Goal: Communication & Community: Answer question/provide support

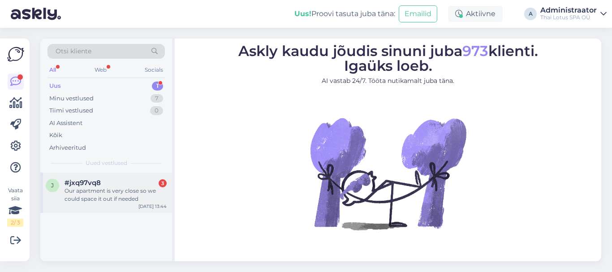
click at [137, 197] on div "Our apartment is very close so we could space it out if needed" at bounding box center [116, 195] width 102 height 16
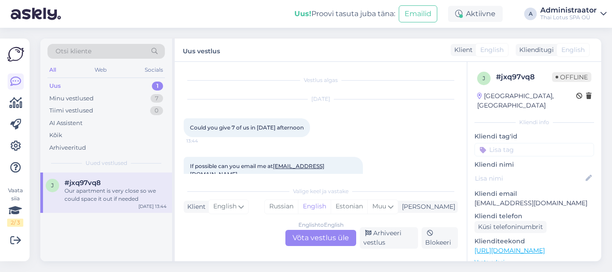
scroll to position [19, 0]
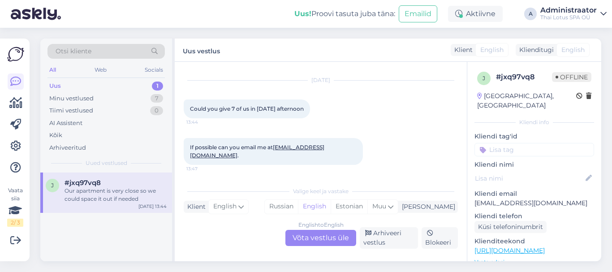
click at [313, 239] on div "English to English Võta vestlus üle" at bounding box center [321, 238] width 71 height 16
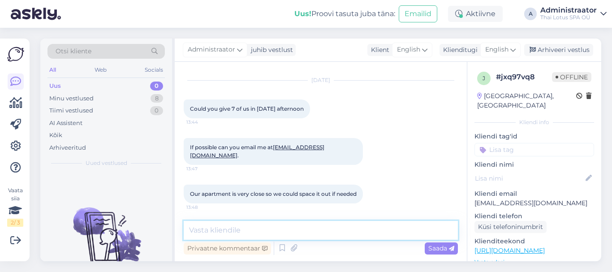
click at [302, 231] on textarea at bounding box center [321, 230] width 274 height 19
click at [517, 48] on div "English" at bounding box center [501, 50] width 40 height 14
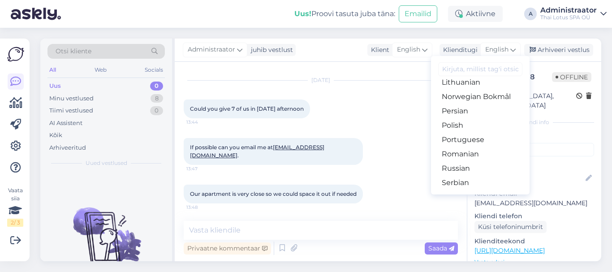
scroll to position [314, 0]
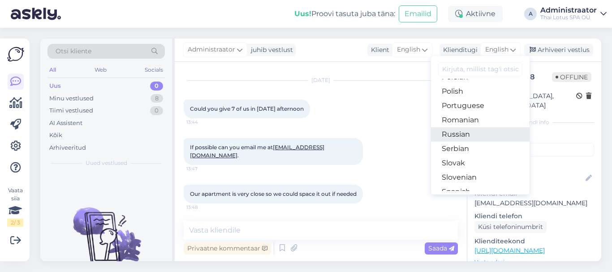
click at [468, 134] on link "Russian" at bounding box center [480, 134] width 99 height 14
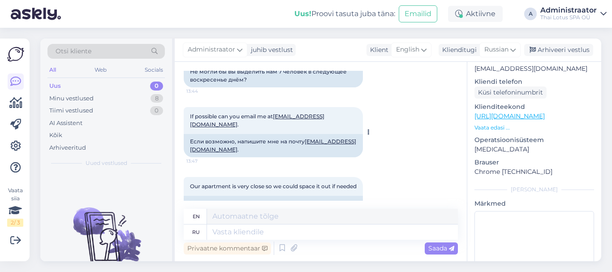
scroll to position [20, 0]
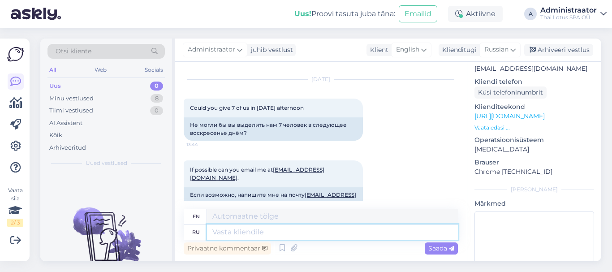
click at [281, 231] on textarea at bounding box center [332, 232] width 251 height 15
type textarea "Hello!"
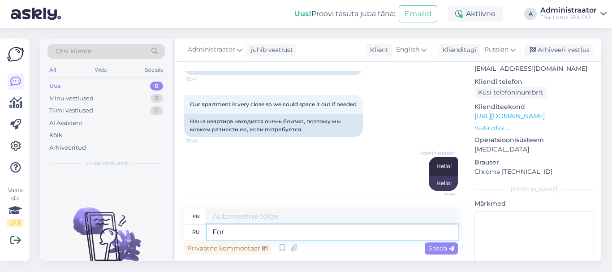
type textarea "For"
type textarea "For 7"
type textarea "For 7 people"
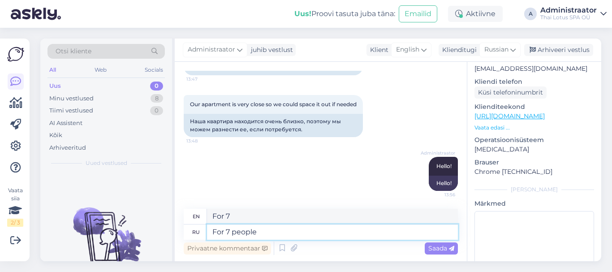
type textarea "For 7 people"
type textarea "For 7 people at"
type textarea "For 7 people at the"
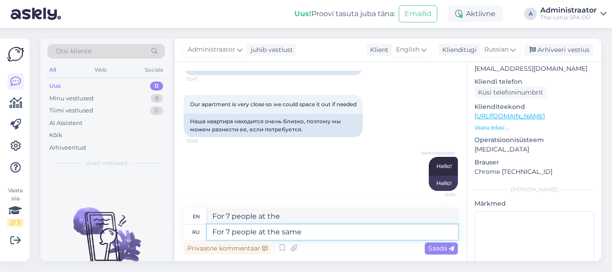
type textarea "For 7 people at the same"
type textarea "For 7 people at the same time"
type textarea "For 7 people at the same time we"
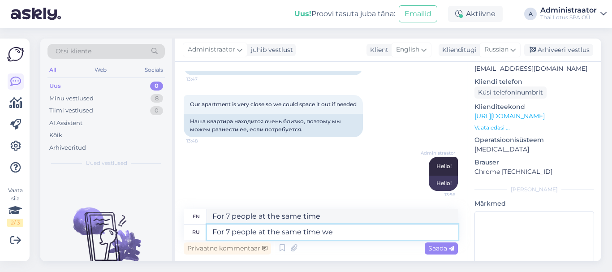
type textarea "For 7 people at the same time we"
type textarea "For 7 people at the same time we can"
type textarea "For 7 people at the same time we can of"
type textarea "For 7 people at the same time we can o"
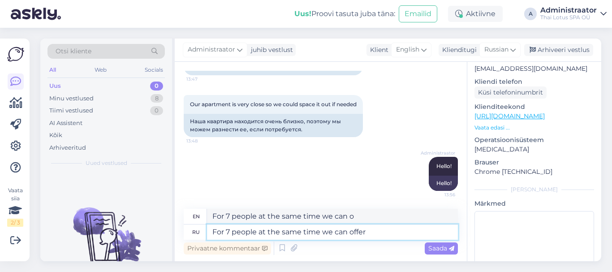
type textarea "For 7 people at the same time we can offer"
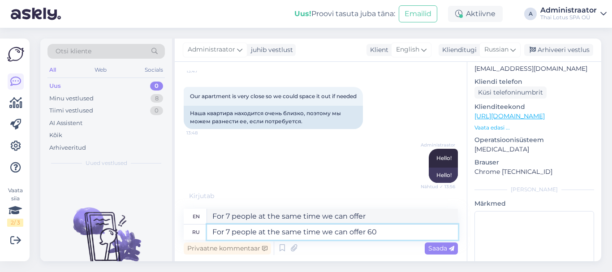
type textarea "For 7 people at the same time we can offer 60-"
type textarea "For 7 people at the same time we can offer 60"
type textarea "For 7 people at the same time we can offer 60-120 m"
type textarea "For 7 people at the same time we can offer 60-120"
type textarea "For 7 people at the same time we can offer 60-120 min m"
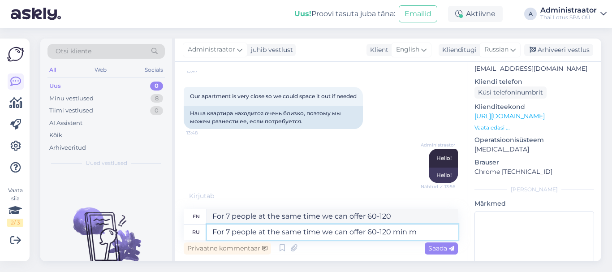
type textarea "For 7 people at the same time we can offer 60-120 min"
type textarea "For 7 people at the same time we can offer 60-120 min massage"
type textarea "For 7 people at the same time we can offer 60-120 min massages"
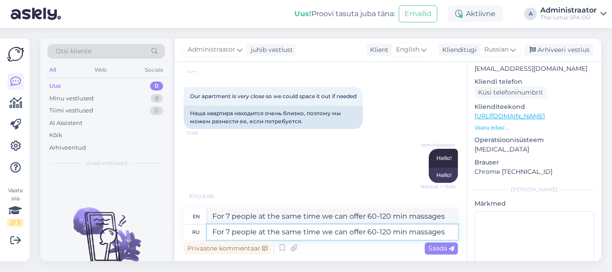
type textarea "For 7 people at the same time we can offer 60-120 min massages ("
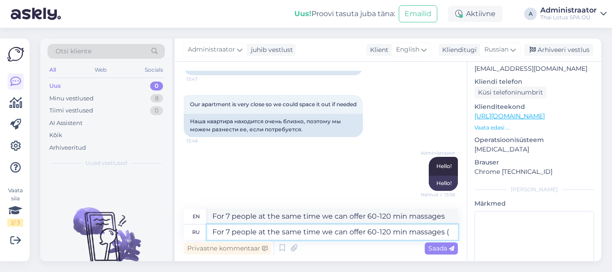
type textarea "For 7 people at the same time we can offer 60-120 min massages ("
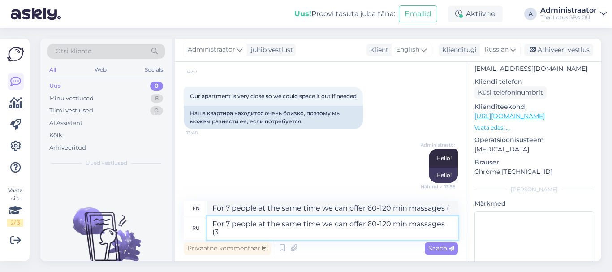
type textarea "For 7 people at the same time we can offer 60-120 min massages (3"
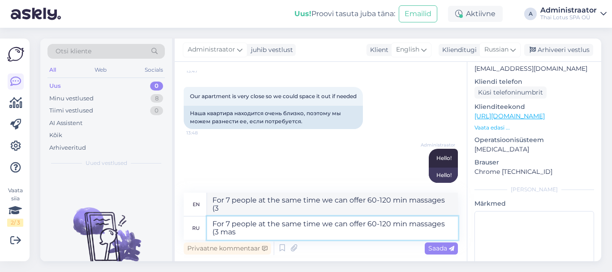
type textarea "For 7 people at the same time we can offer 60-120 min massages (3 masa"
type textarea "For 7 people at the same time we can offer 60-120 min massages (3 masasages"
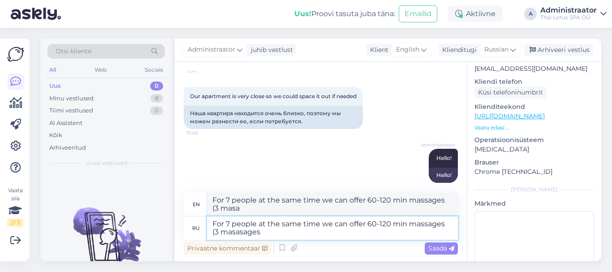
type textarea "For 7 people at the same time we can offer 60-120 min massages (3 massages"
type textarea "For 7 people at the same time we can offer 60-120 min massages (3 mass"
type textarea "For 7 people at the same time we can offer 60-120 min massages (3 mas"
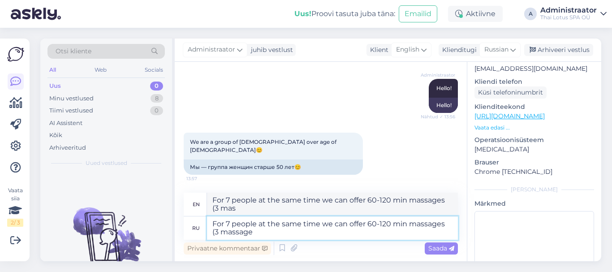
type textarea "For 7 people at the same time we can offer 60-120 min massages (3 massages"
type textarea "For 7 people at the same time we can offer 60-120 min massages (3 massages on"
type textarea "For 7 people at the same time we can offer 60-120 min massages (3 massages on m…"
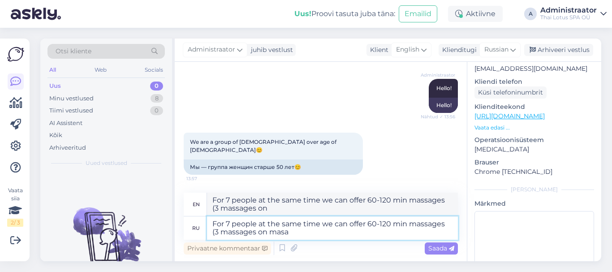
type textarea "For 7 people at the same time we can offer 60-120 min massages (3 massages on m…"
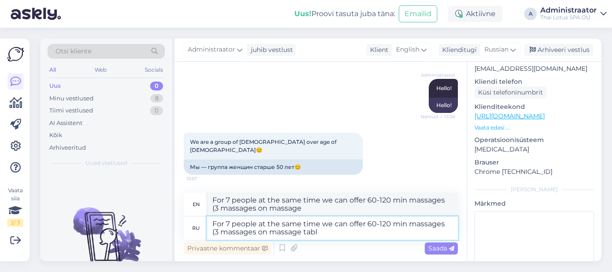
type textarea "For 7 people at the same time we can offer 60-120 min massages (3 massages on m…"
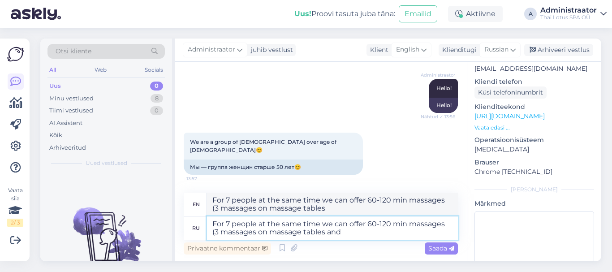
type textarea "For 7 people at the same time we can offer 60-120 min massages (3 massages on m…"
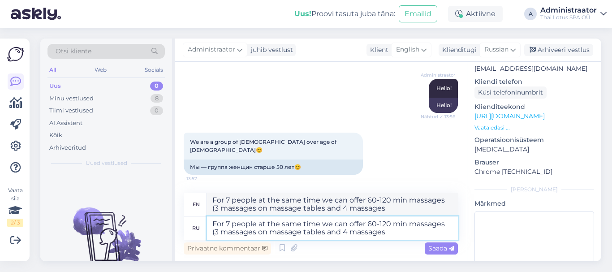
click at [216, 232] on textarea "For 7 people at the same time we can offer 60-120 min massages (3 massages on m…" at bounding box center [332, 228] width 251 height 23
type textarea "For 7 people at the same time we can offer 60-120 min massages (-3 massages on …"
type textarea "For 7 people at the same time we can offer 60-120 min massages (3 massages on m…"
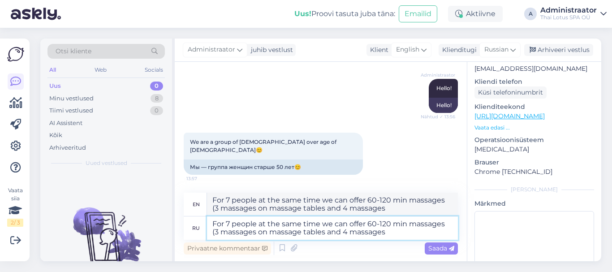
type textarea "For 7 people at the same time we can offer 60-120 min massages (23 massages on …"
type textarea "For 7 people at the same time we can offer 60-120 min massages (2-3 massages on…"
click at [399, 231] on textarea "For 7 people at the same time we can offer 60-120 min massages (2-3 massages on…" at bounding box center [332, 228] width 251 height 23
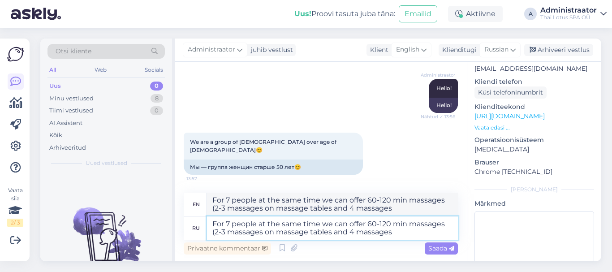
click at [353, 231] on textarea "For 7 people at the same time we can offer 60-120 min massages (2-3 massages on…" at bounding box center [332, 228] width 251 height 23
type textarea "For 7 people at the same time we can offer 60-120 min massages (2-3 massages on…"
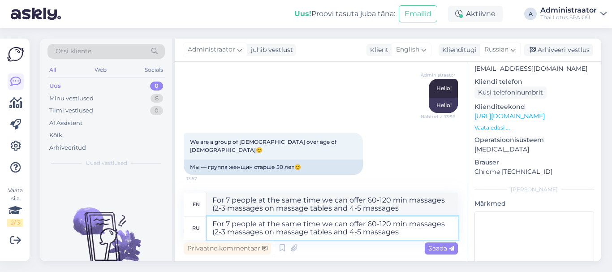
click at [401, 235] on textarea "For 7 people at the same time we can offer 60-120 min massages (2-3 massages on…" at bounding box center [332, 228] width 251 height 23
type textarea "For 7 people at the same time we can offer 60-120 min massages (2-3 massages on…"
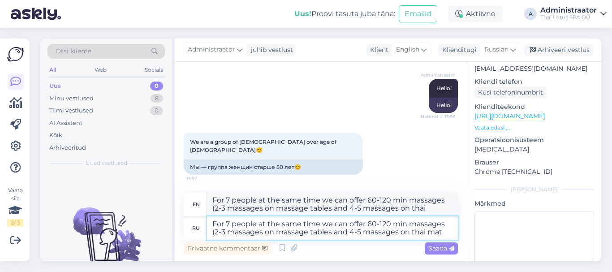
type textarea "For 7 people at the same time we can offer 60-120 min massages (2-3 massages on…"
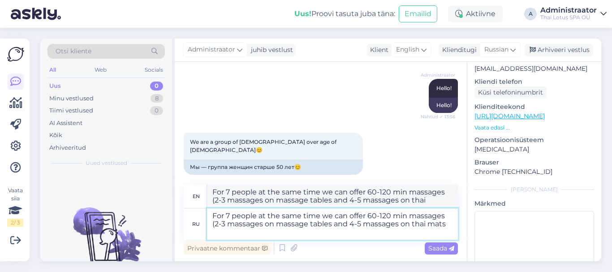
type textarea "For 7 people at the same time we can offer 60-120 min massages (2-3 massages on…"
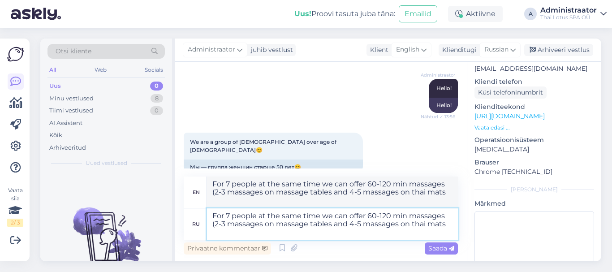
type textarea "For 7 people at the same time we can offer 60-120 min massages (2-3 massages on…"
click at [434, 248] on span "Saada" at bounding box center [442, 248] width 26 height 8
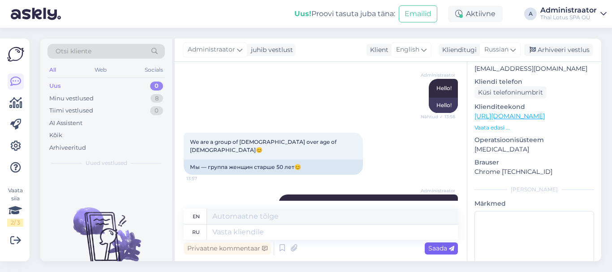
scroll to position [303, 0]
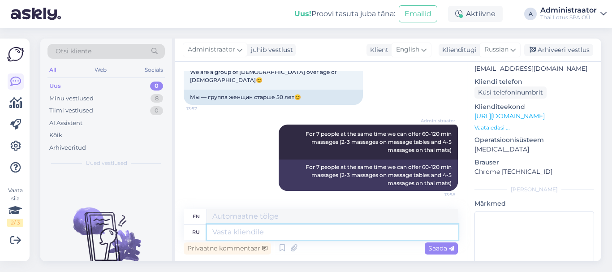
click at [257, 234] on textarea at bounding box center [332, 232] width 251 height 15
drag, startPoint x: 259, startPoint y: 232, endPoint x: 224, endPoint y: 233, distance: 35.0
click at [224, 233] on textarea at bounding box center [332, 232] width 251 height 15
type textarea "You"
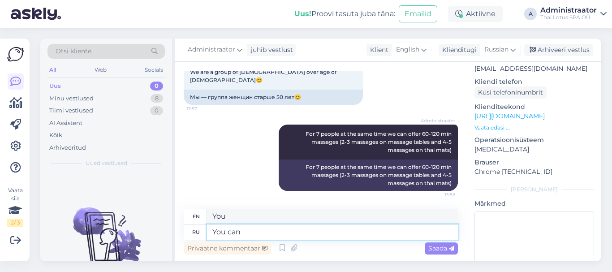
type textarea "You can"
type textarea "You can see"
type textarea "You can see our"
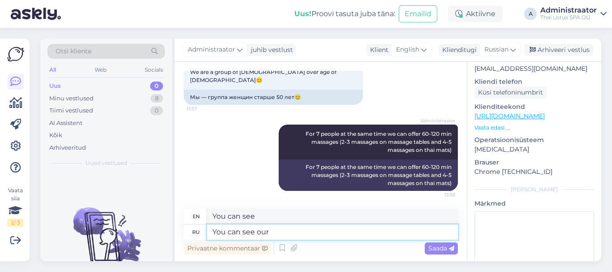
type textarea "You can see our"
type textarea "You can see our treatments"
type textarea "You can see our treatments here"
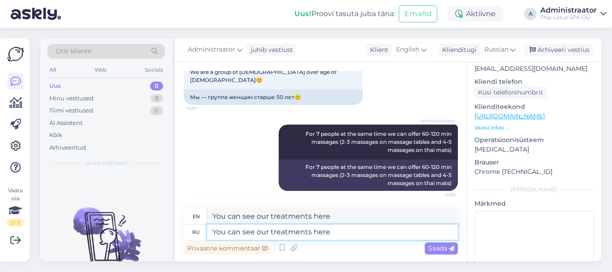
paste textarea "[URL][DOMAIN_NAME]"
type textarea "You can see our treatments here [URL][DOMAIN_NAME]"
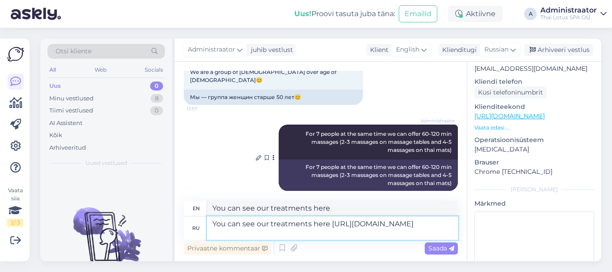
scroll to position [311, 0]
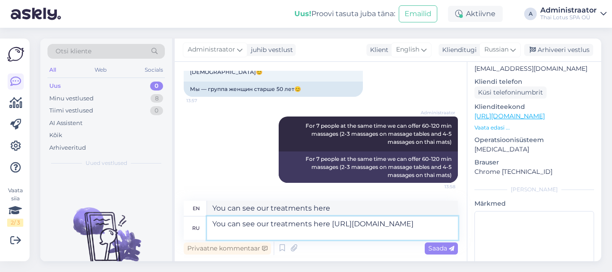
type textarea "You can see our treatments here [URL][DOMAIN_NAME]"
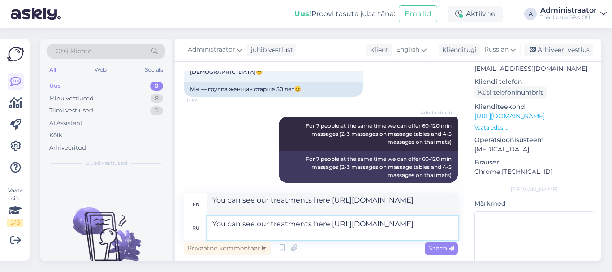
scroll to position [319, 0]
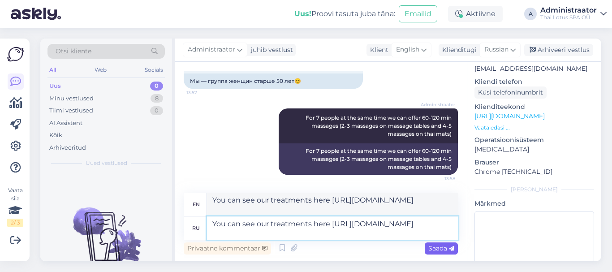
type textarea "You can see our treatments here [URL][DOMAIN_NAME]"
click at [432, 246] on span "Saada" at bounding box center [442, 248] width 26 height 8
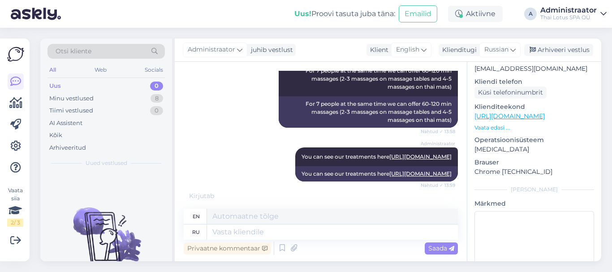
scroll to position [382, 0]
click at [255, 235] on textarea at bounding box center [332, 232] width 251 height 15
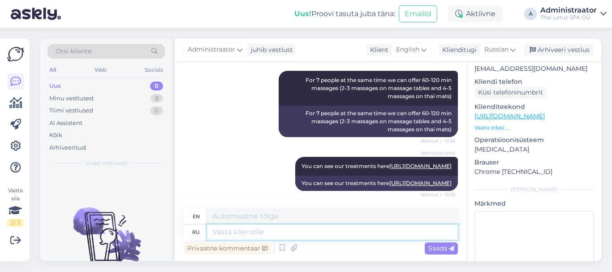
scroll to position [373, 0]
click at [241, 130] on div "Administraator For 7 people at the same time we can offer 60-120 min massages (…" at bounding box center [321, 104] width 274 height 86
click at [511, 46] on div "Russian" at bounding box center [500, 50] width 41 height 14
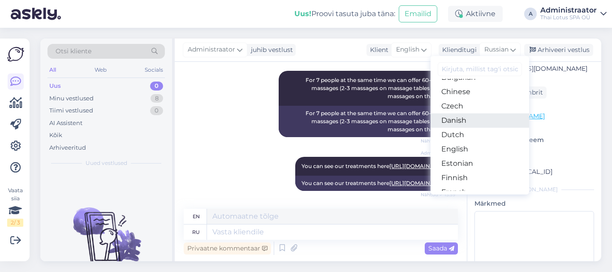
scroll to position [90, 0]
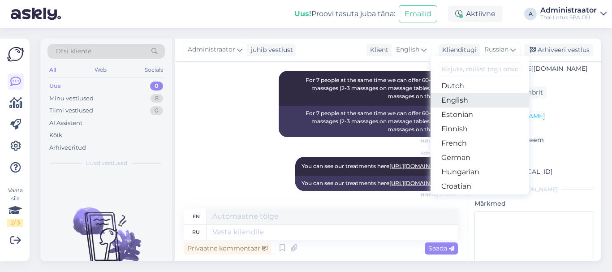
click at [459, 100] on link "English" at bounding box center [480, 100] width 99 height 14
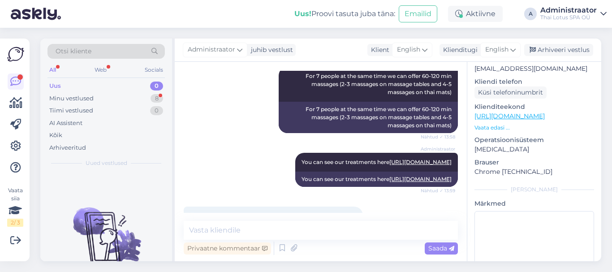
scroll to position [408, 0]
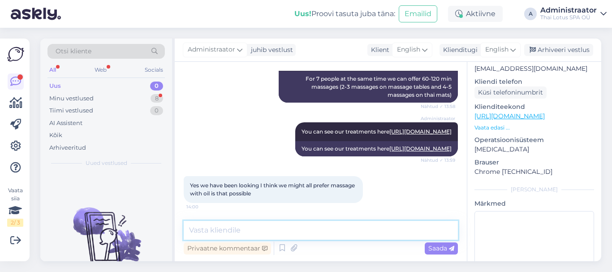
click at [248, 227] on textarea at bounding box center [321, 230] width 274 height 19
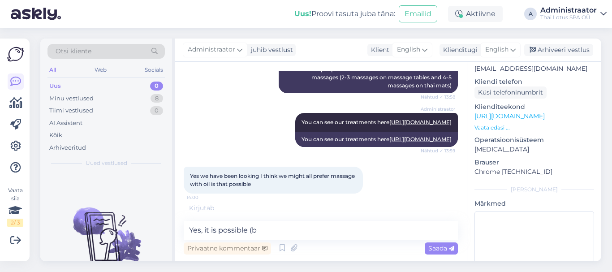
click at [130, 187] on div "Uued vestlused tulevad siia." at bounding box center [106, 217] width 132 height 89
click at [262, 229] on textarea "Yes, it is possible (b" at bounding box center [321, 230] width 274 height 19
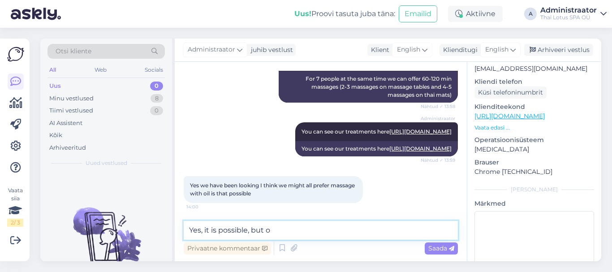
scroll to position [446, 0]
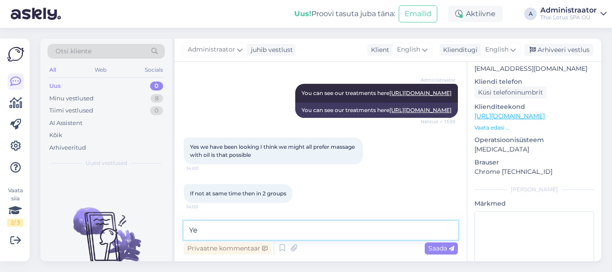
type textarea "Y"
type textarea "P"
type textarea "Would you like to have 60min, 90 min or 120 min massages?"
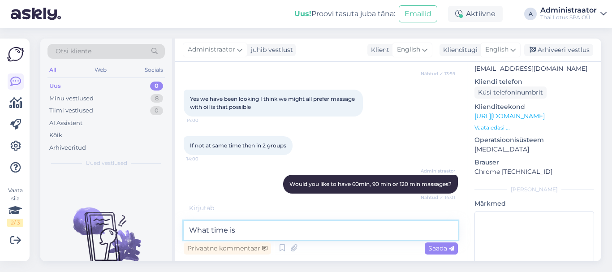
scroll to position [523, 0]
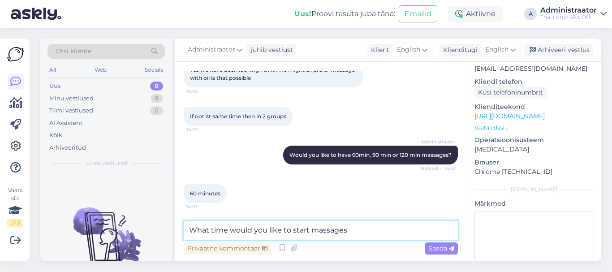
click at [309, 233] on textarea "What time would you like to start massages" at bounding box center [321, 230] width 274 height 19
click at [382, 230] on textarea "What time would you like to start your massages" at bounding box center [321, 230] width 274 height 19
type textarea "What time would you like to start your massages?"
click at [434, 248] on span "Saada" at bounding box center [442, 248] width 26 height 8
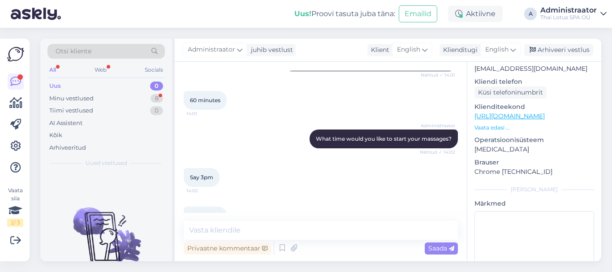
scroll to position [639, 0]
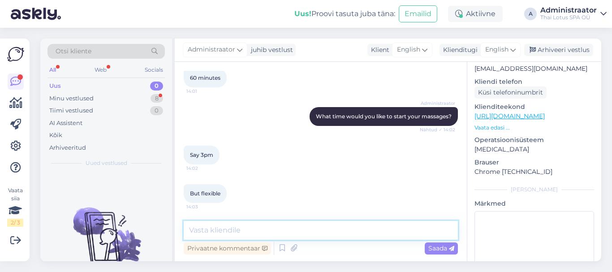
click at [236, 230] on textarea at bounding box center [321, 230] width 274 height 19
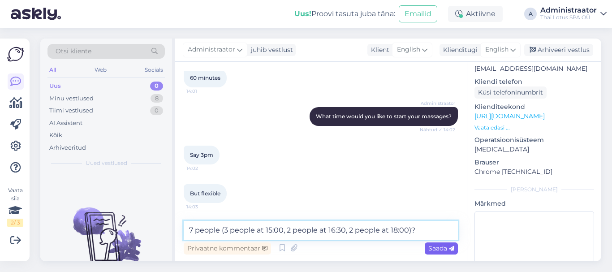
type textarea "7 people (3 people at 15:00, 2 people at 16:30, 2 people at 18:00)?"
click at [431, 248] on span "Saada" at bounding box center [442, 248] width 26 height 8
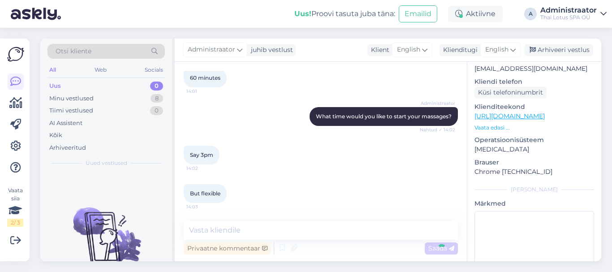
scroll to position [686, 0]
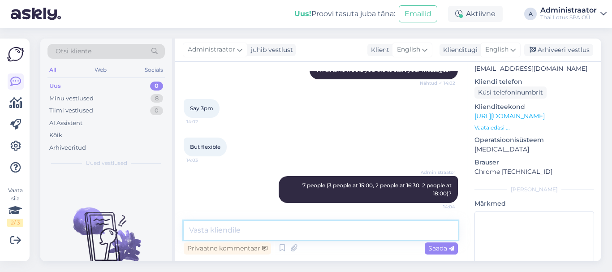
click at [265, 233] on textarea at bounding box center [321, 230] width 274 height 19
type textarea "w"
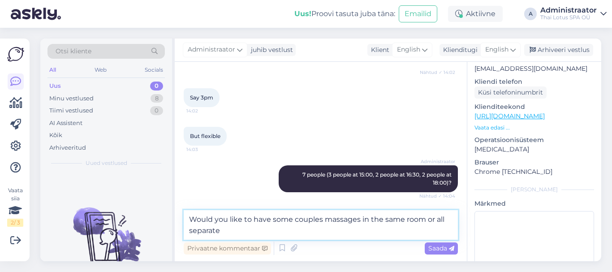
scroll to position [735, 0]
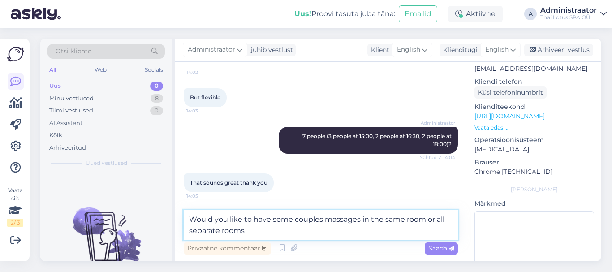
click at [445, 219] on textarea "Would you like to have some couples massages in the same room or all separate r…" at bounding box center [321, 225] width 274 height 30
click at [276, 232] on textarea "Would you like to have some couples massages in the same room or all in separat…" at bounding box center [321, 225] width 274 height 30
type textarea "Would you like to have some couples massages in the same room or all in separat…"
click at [437, 250] on span "Saada" at bounding box center [442, 248] width 26 height 8
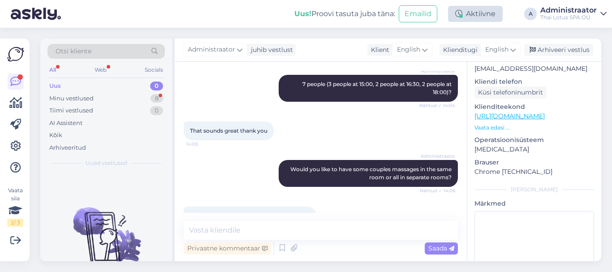
scroll to position [809, 0]
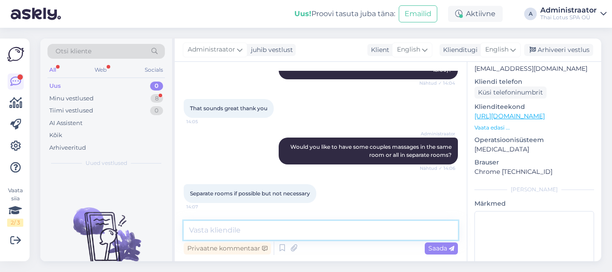
click at [243, 228] on textarea at bounding box center [321, 230] width 274 height 19
type textarea "Great! The all massages will be in separate rooms."
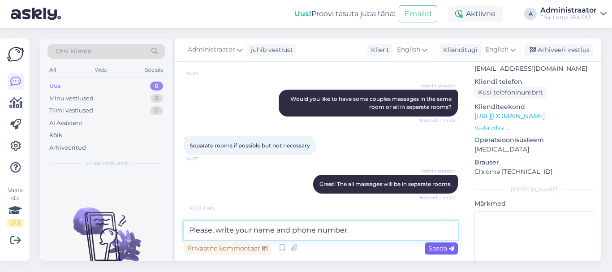
type textarea "Please, write your name and phone number."
click at [431, 249] on span "Saada" at bounding box center [442, 248] width 26 height 8
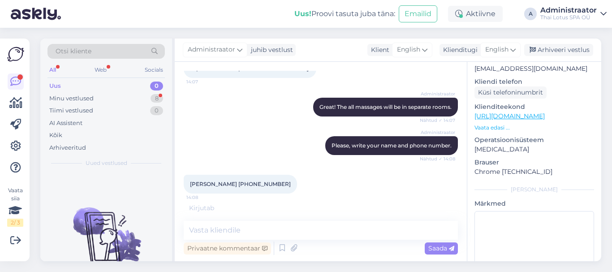
scroll to position [964, 0]
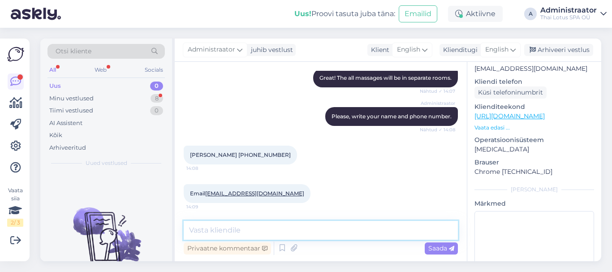
click at [270, 233] on textarea at bounding box center [321, 230] width 274 height 19
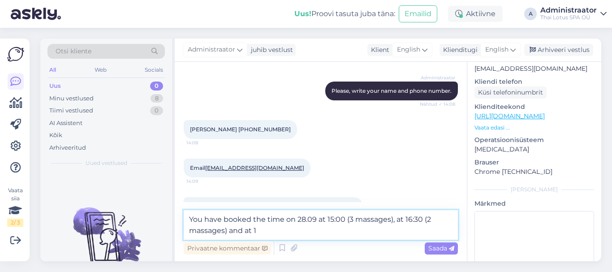
scroll to position [1021, 0]
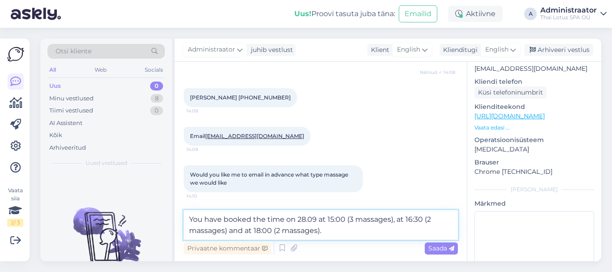
click at [282, 231] on textarea "You have booked the time on 28.09 at 15:00 (3 massages), at 16:30 (2 massages) …" at bounding box center [321, 225] width 274 height 30
click at [355, 218] on textarea "You have booked the time on 28.09 at 15:00 (3 massages), at 16:30 (2 massages) …" at bounding box center [321, 225] width 274 height 30
click at [446, 218] on textarea "You have booked the time on 28.09 at 15:00 (3 oil massages), at 16:30 (2 massag…" at bounding box center [321, 225] width 274 height 30
type textarea "You have booked the time on 28.09 at 15:00 (3 oil massages), at 16:30 (2 oil ma…"
click at [442, 249] on span "Saada" at bounding box center [442, 248] width 26 height 8
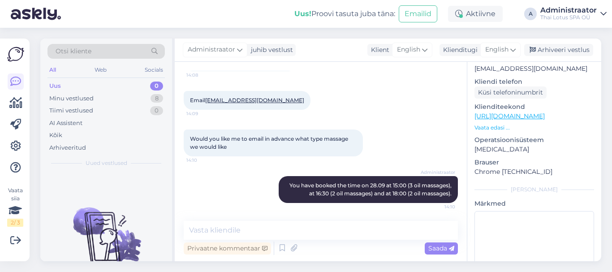
scroll to position [1066, 0]
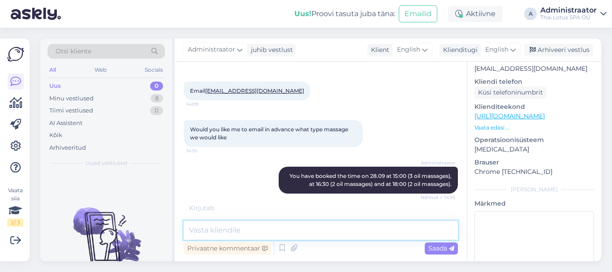
click at [266, 230] on textarea at bounding box center [321, 230] width 274 height 19
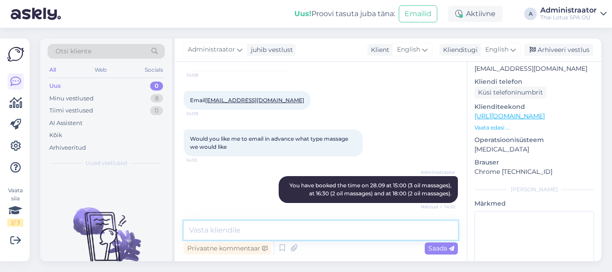
scroll to position [1057, 0]
click at [266, 230] on textarea at bounding box center [321, 230] width 274 height 19
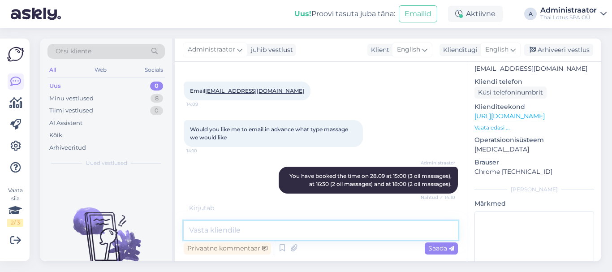
click at [210, 227] on textarea at bounding box center [321, 230] width 274 height 19
type textarea "We book for you 7 thai oil massages"
click at [449, 249] on icon at bounding box center [451, 248] width 5 height 5
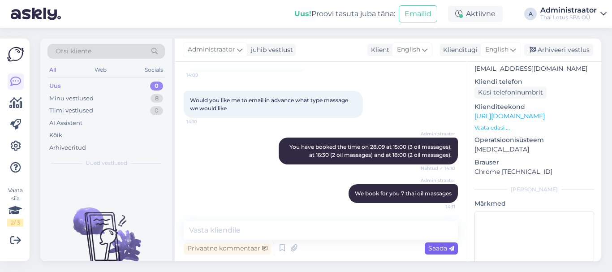
scroll to position [1105, 0]
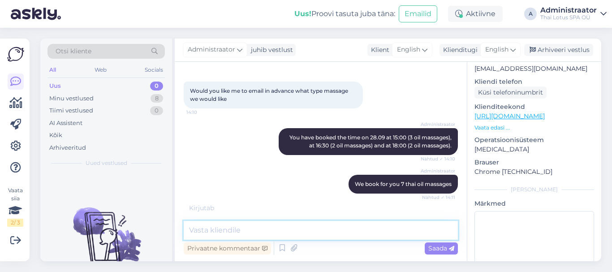
click at [250, 229] on textarea at bounding box center [321, 230] width 274 height 19
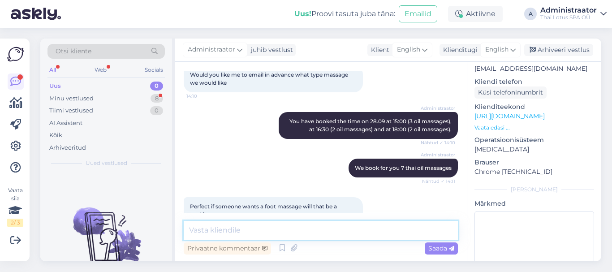
scroll to position [1142, 0]
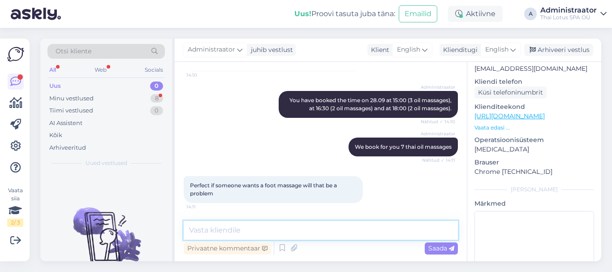
click at [252, 231] on textarea at bounding box center [321, 230] width 274 height 19
type textarea "Yes, just write us."
click at [431, 244] on div "Saada" at bounding box center [441, 249] width 33 height 12
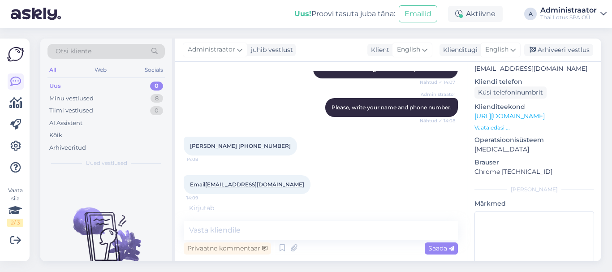
scroll to position [1219, 0]
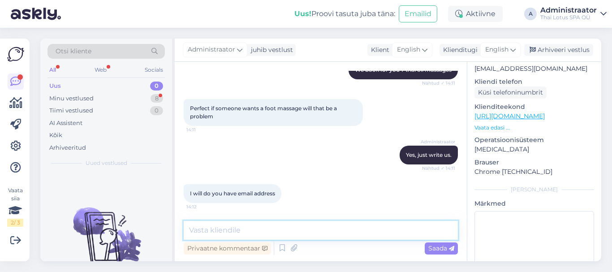
paste textarea "Contacts: Tel: [PHONE_NUMBER], [PHONE_NUMBER] E-mail: [EMAIL_ADDRESS][DOMAIN_NA…"
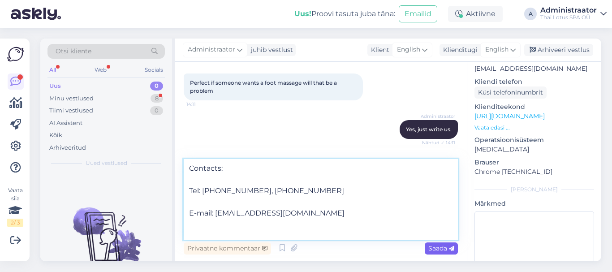
type textarea "Contacts: Tel: [PHONE_NUMBER], [PHONE_NUMBER] E-mail: [EMAIL_ADDRESS][DOMAIN_NA…"
click at [435, 248] on span "Saada" at bounding box center [442, 248] width 26 height 8
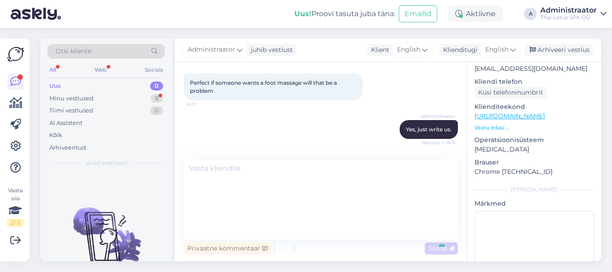
scroll to position [1298, 0]
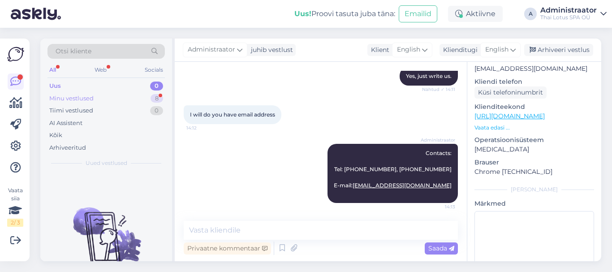
click at [94, 96] on div "Minu vestlused 8" at bounding box center [106, 98] width 117 height 13
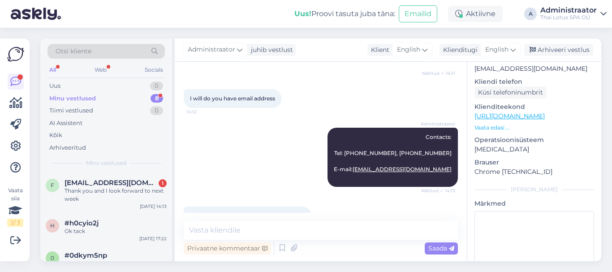
scroll to position [1337, 0]
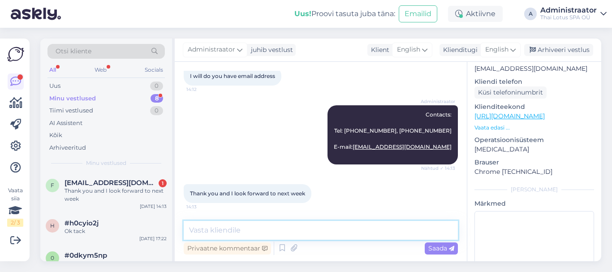
click at [248, 230] on textarea at bounding box center [321, 230] width 274 height 19
type textarea "Thank you and see you soon!"
click at [434, 249] on span "Saada" at bounding box center [442, 248] width 26 height 8
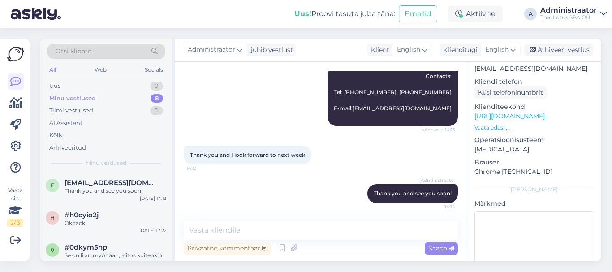
scroll to position [1375, 0]
